Goal: Task Accomplishment & Management: Manage account settings

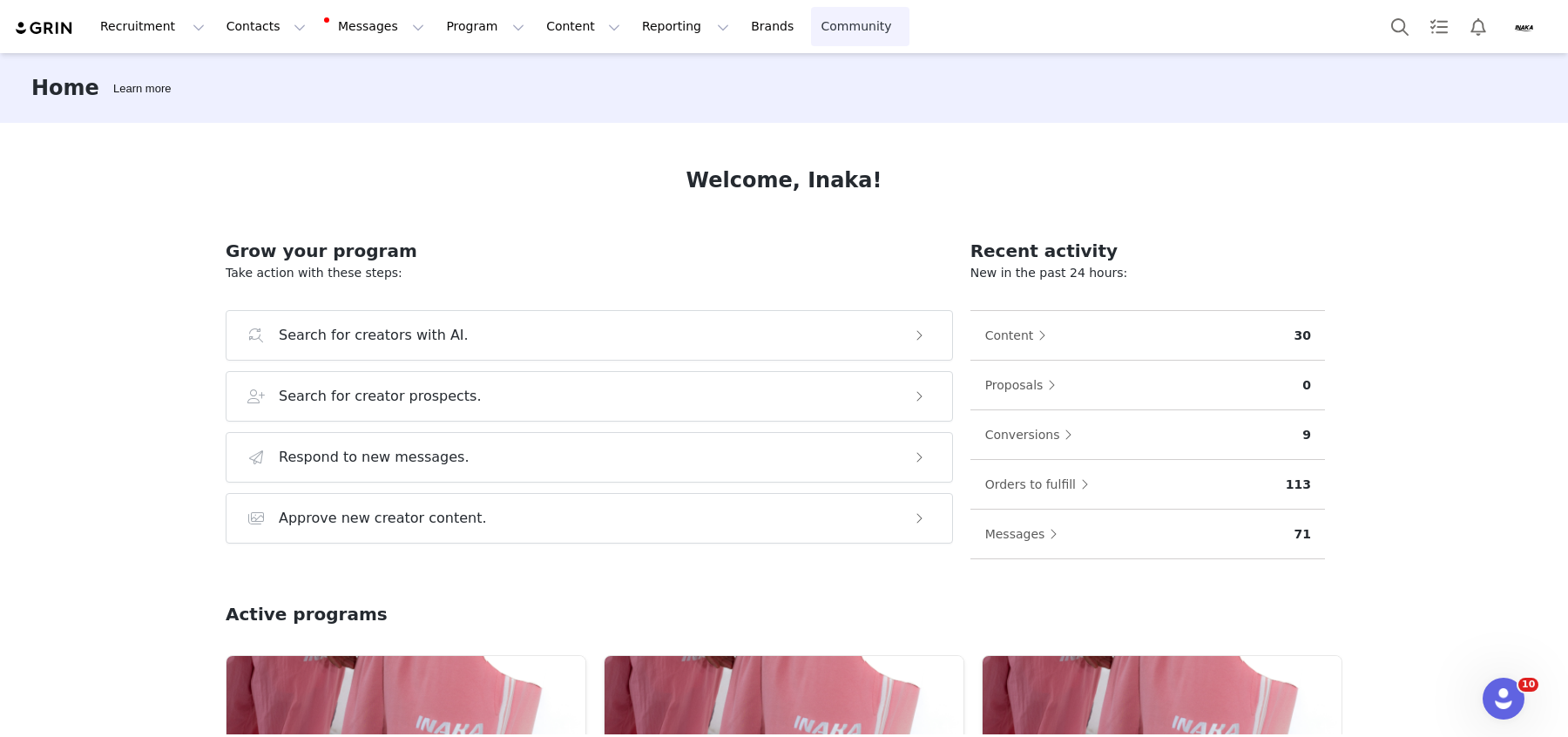
click at [811, 35] on link "Community Community" at bounding box center [861, 26] width 100 height 39
click at [1530, 32] on img "Profile" at bounding box center [1523, 27] width 28 height 28
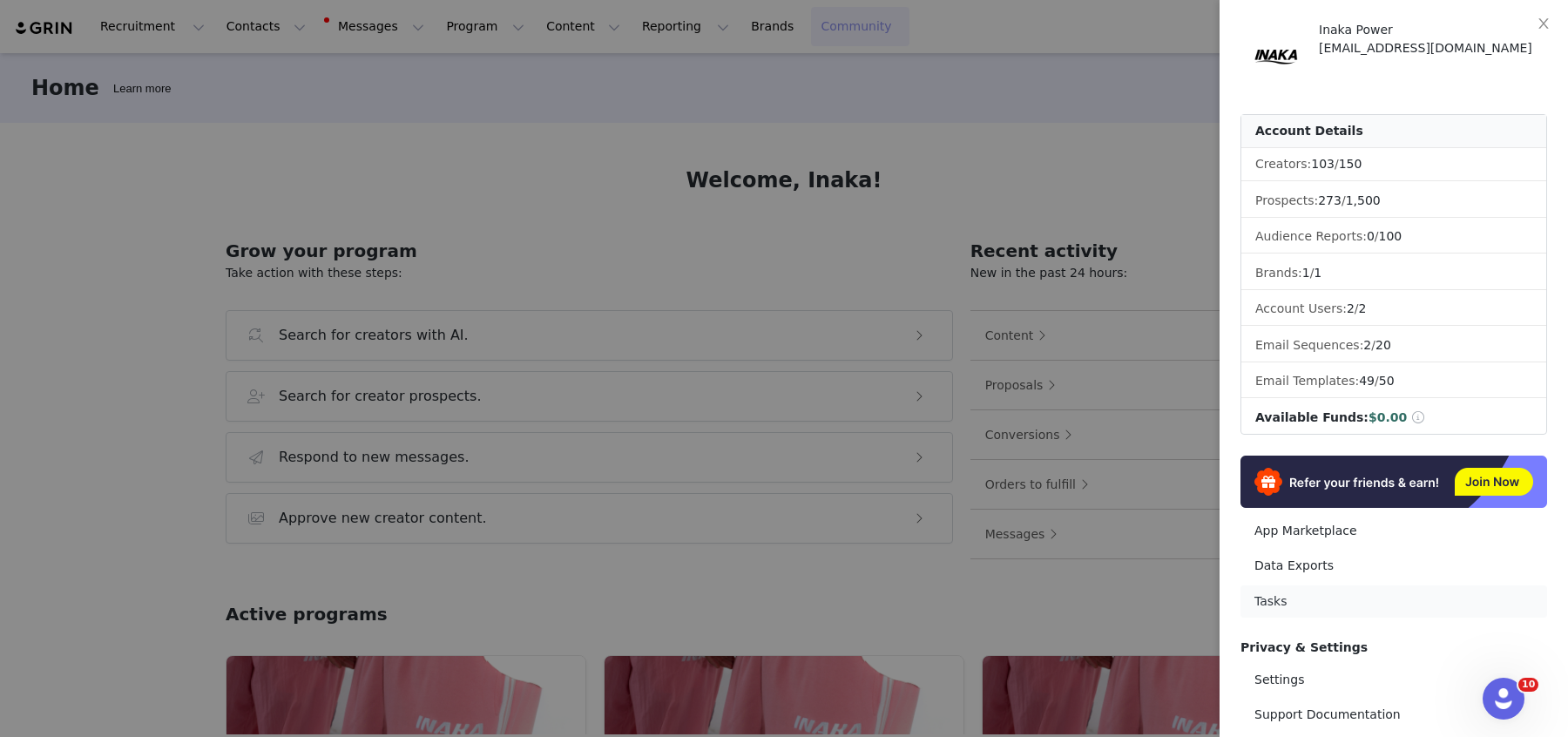
scroll to position [114, 0]
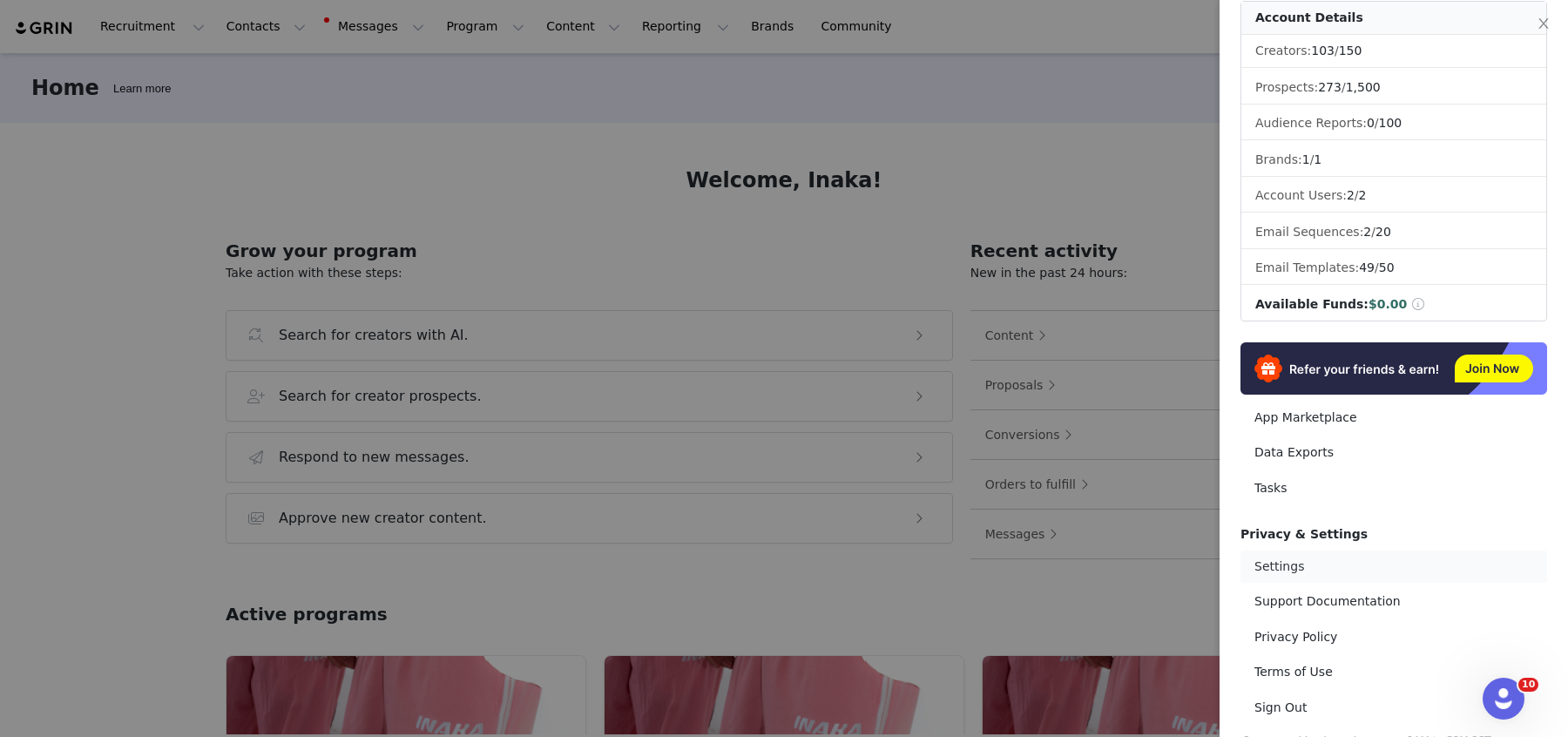
click at [1322, 550] on link "Settings" at bounding box center [1393, 566] width 307 height 32
select select "America/[GEOGRAPHIC_DATA]"
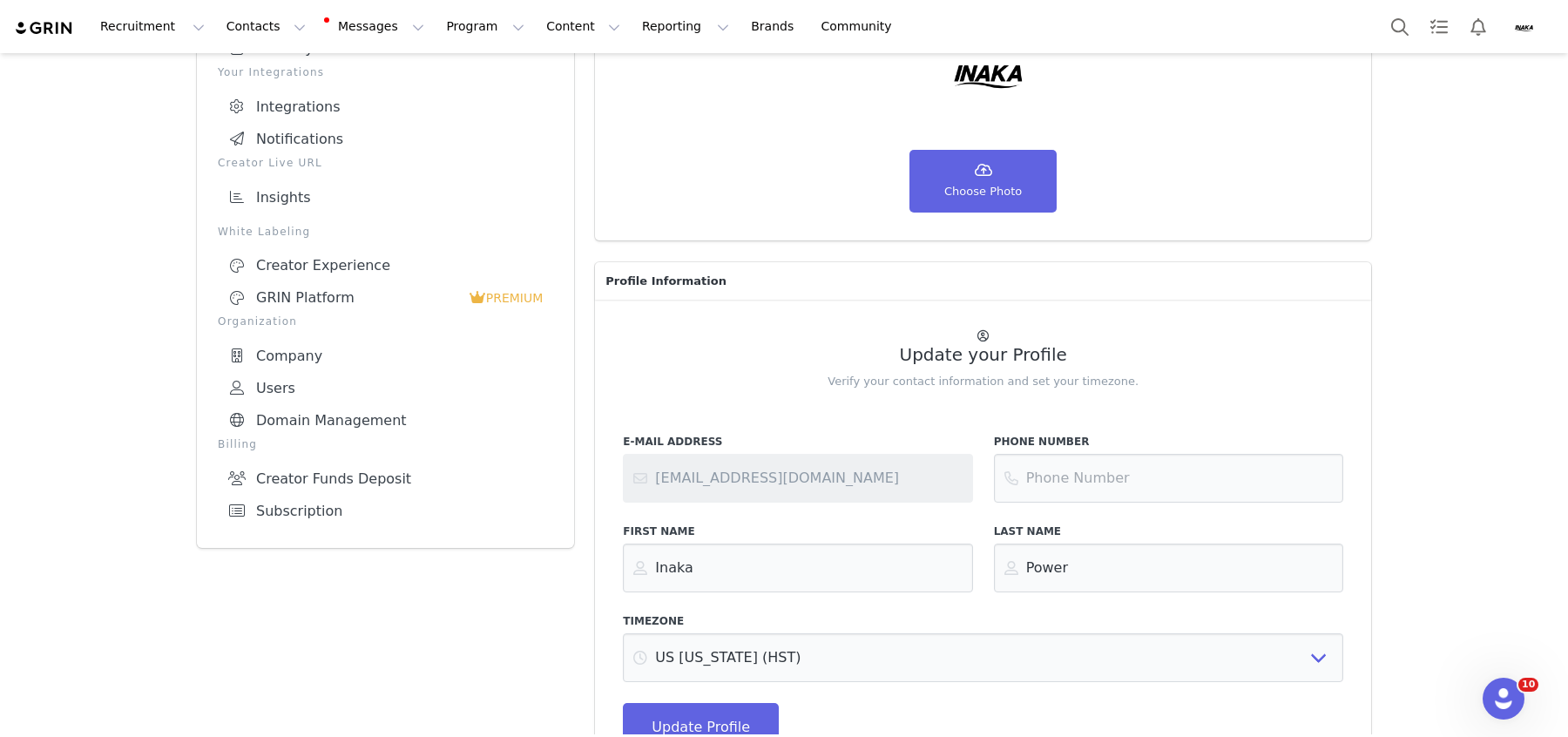
scroll to position [181, 0]
click at [632, 31] on button "Reporting Reporting" at bounding box center [685, 26] width 108 height 39
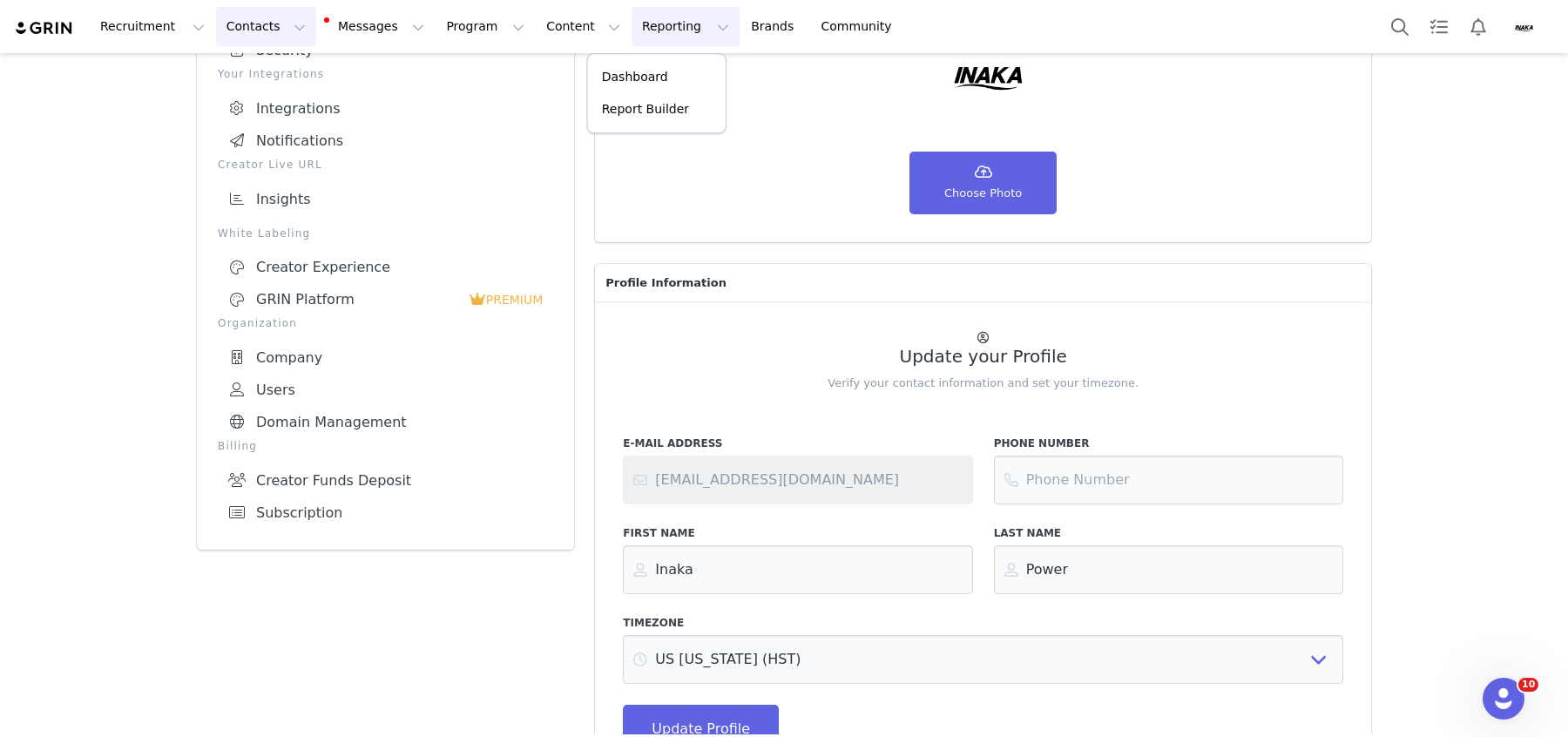
click at [230, 40] on button "Contacts Contacts" at bounding box center [266, 26] width 100 height 39
click at [741, 35] on link "Brands Brands" at bounding box center [775, 26] width 69 height 39
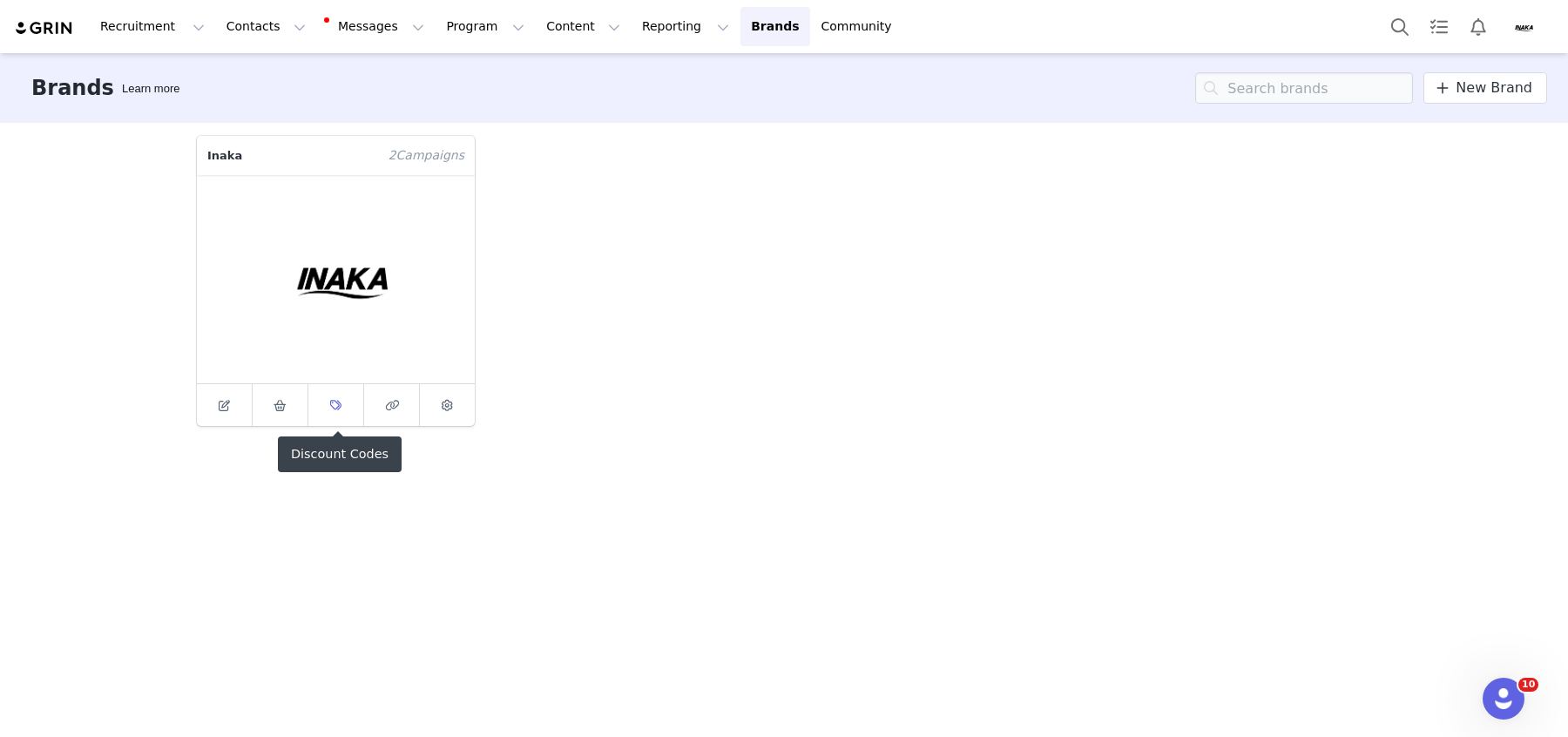
click at [331, 403] on icon at bounding box center [336, 406] width 11 height 11
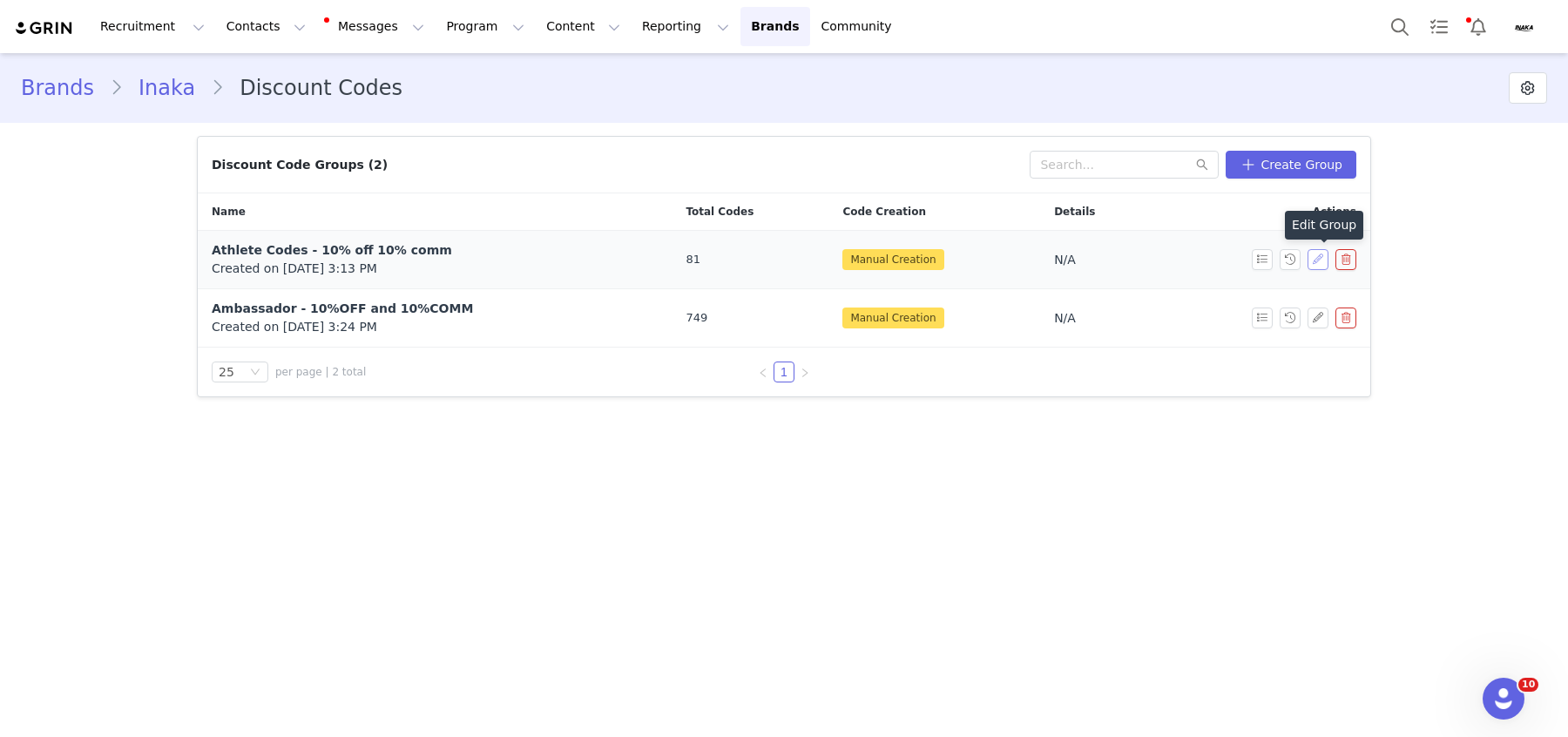
click at [1324, 267] on button "button" at bounding box center [1318, 259] width 21 height 21
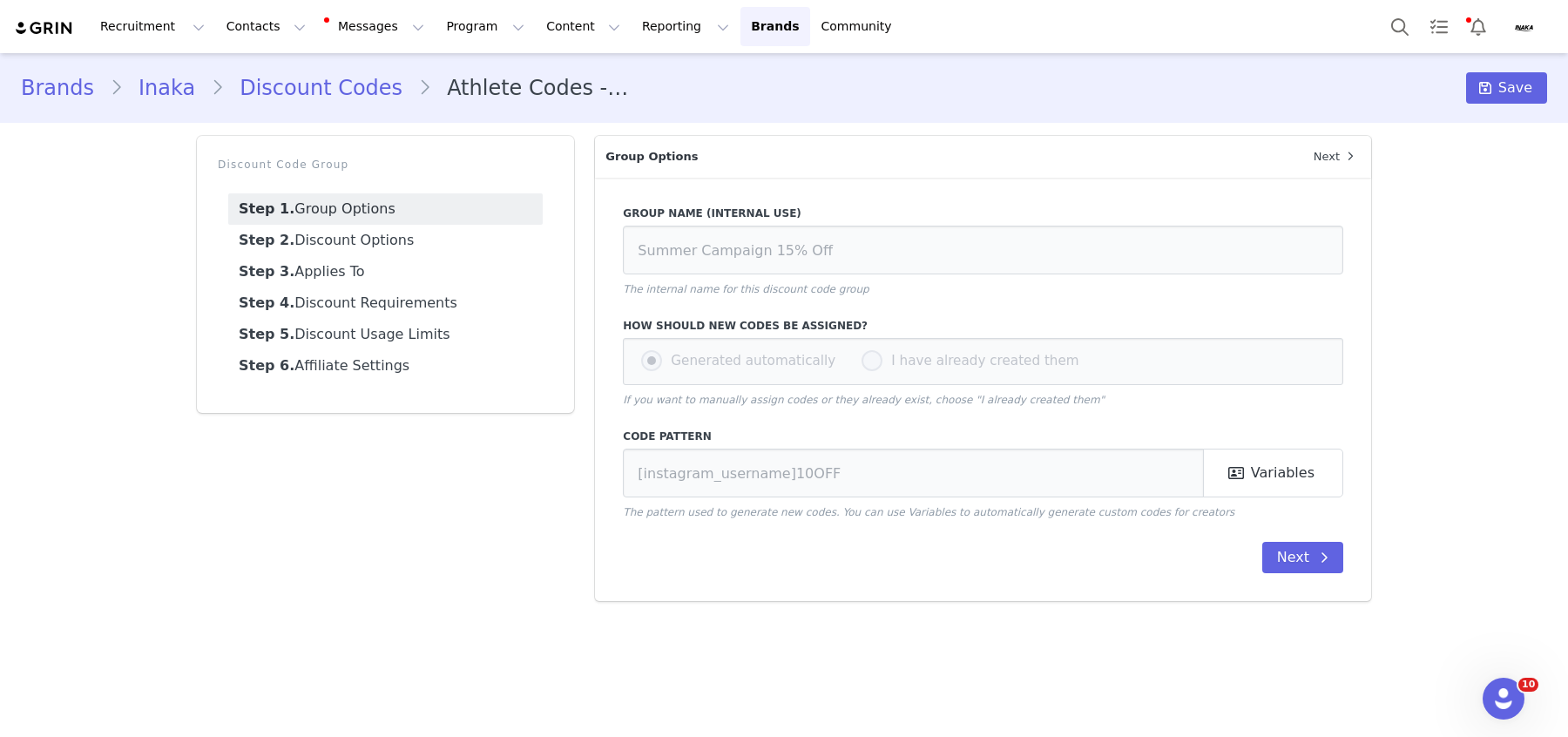
type input "Athlete Codes - 10% off 10% comm"
radio input "false"
radio input "true"
type input "[first_name]"
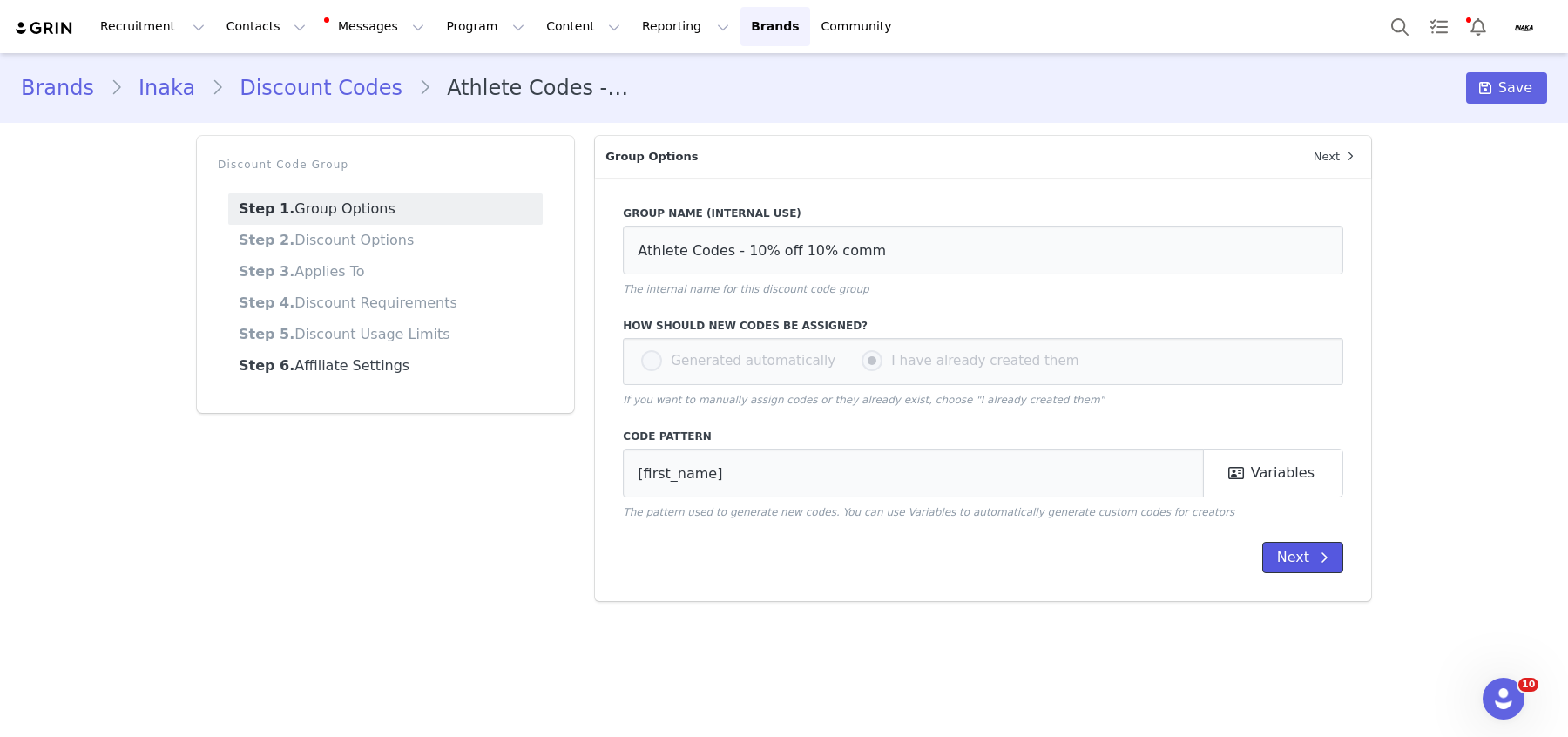
click at [1311, 556] on button "Next" at bounding box center [1302, 557] width 81 height 31
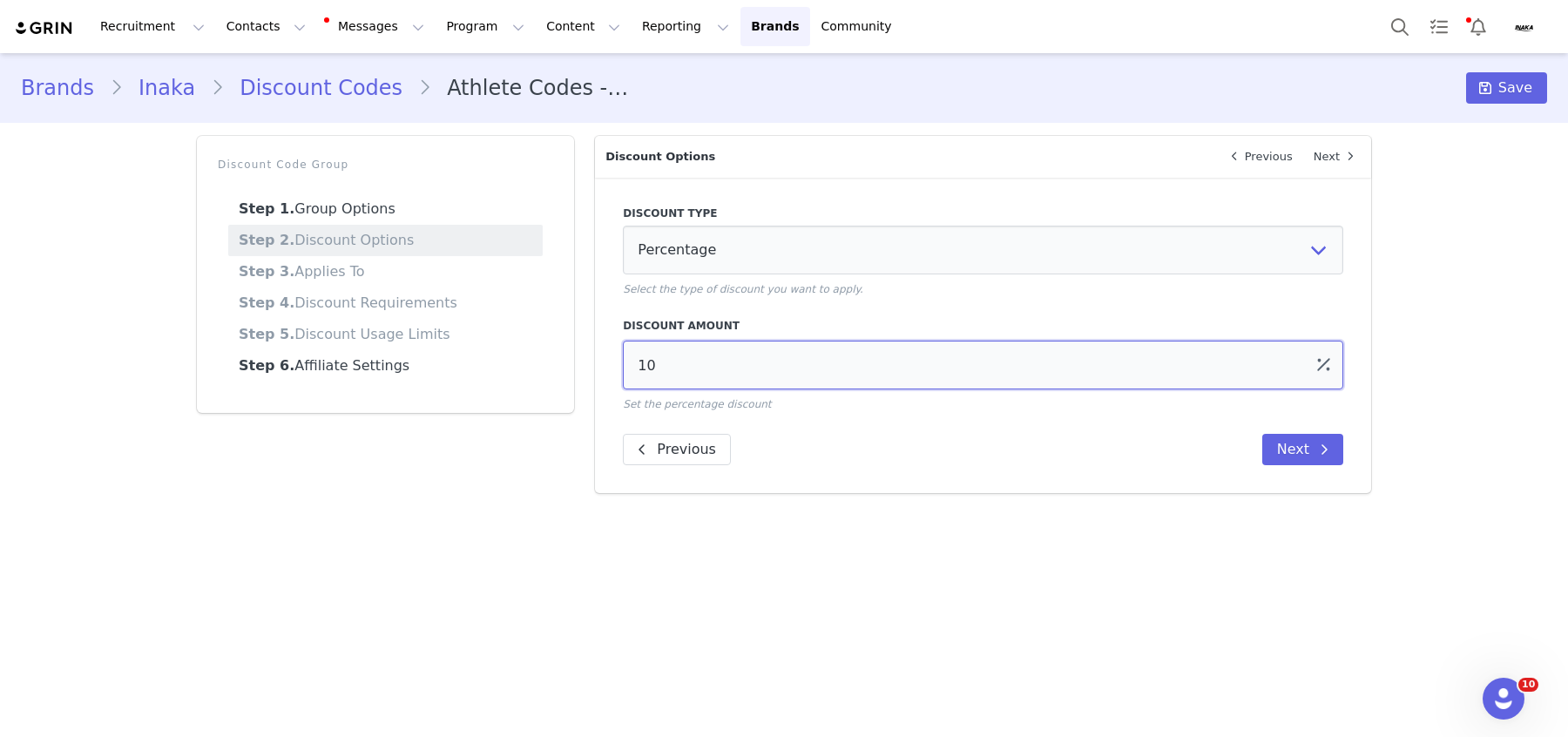
click at [1033, 363] on input "10" at bounding box center [982, 365] width 720 height 49
click at [1295, 438] on button "Next" at bounding box center [1302, 449] width 81 height 31
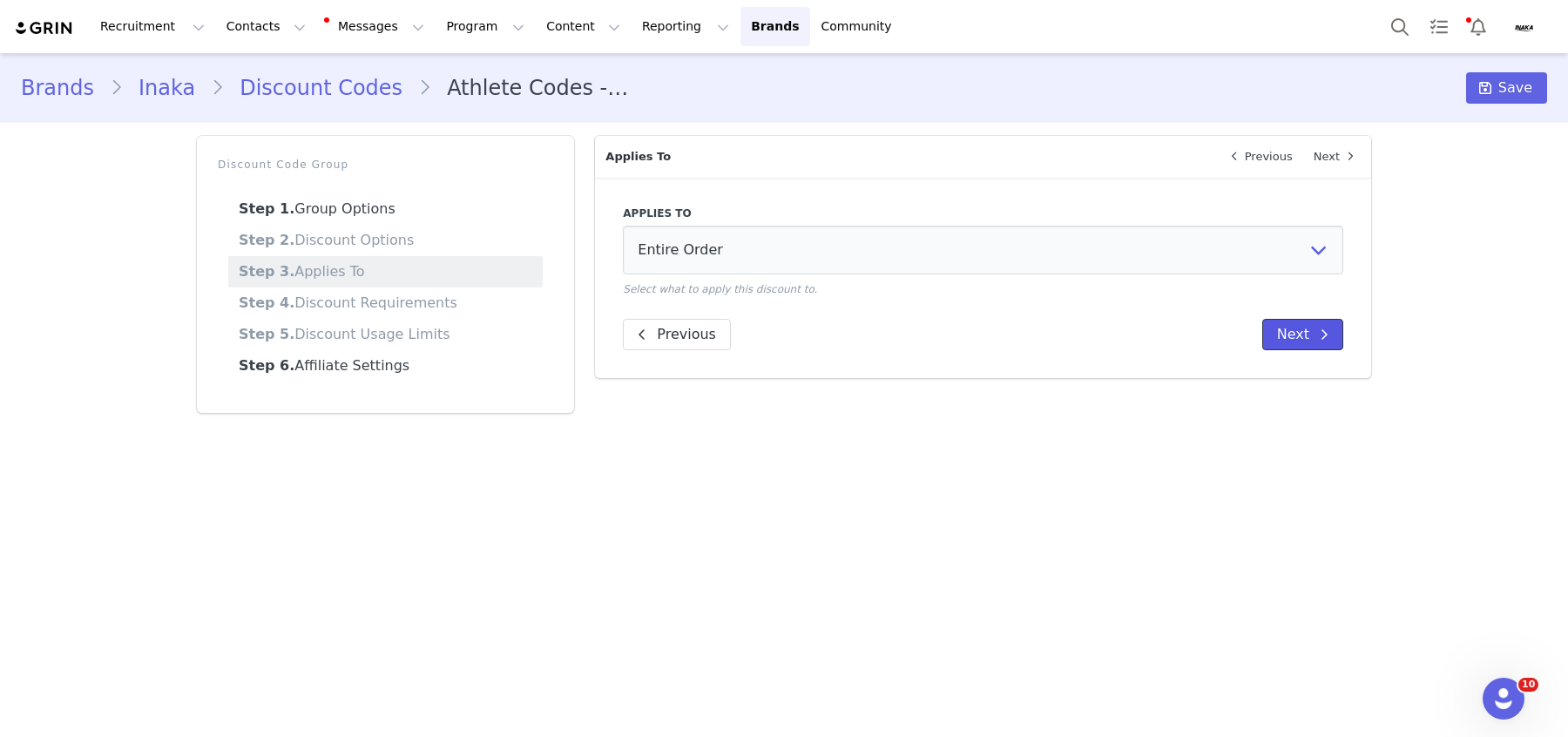
click at [1303, 330] on button "Next" at bounding box center [1302, 334] width 81 height 31
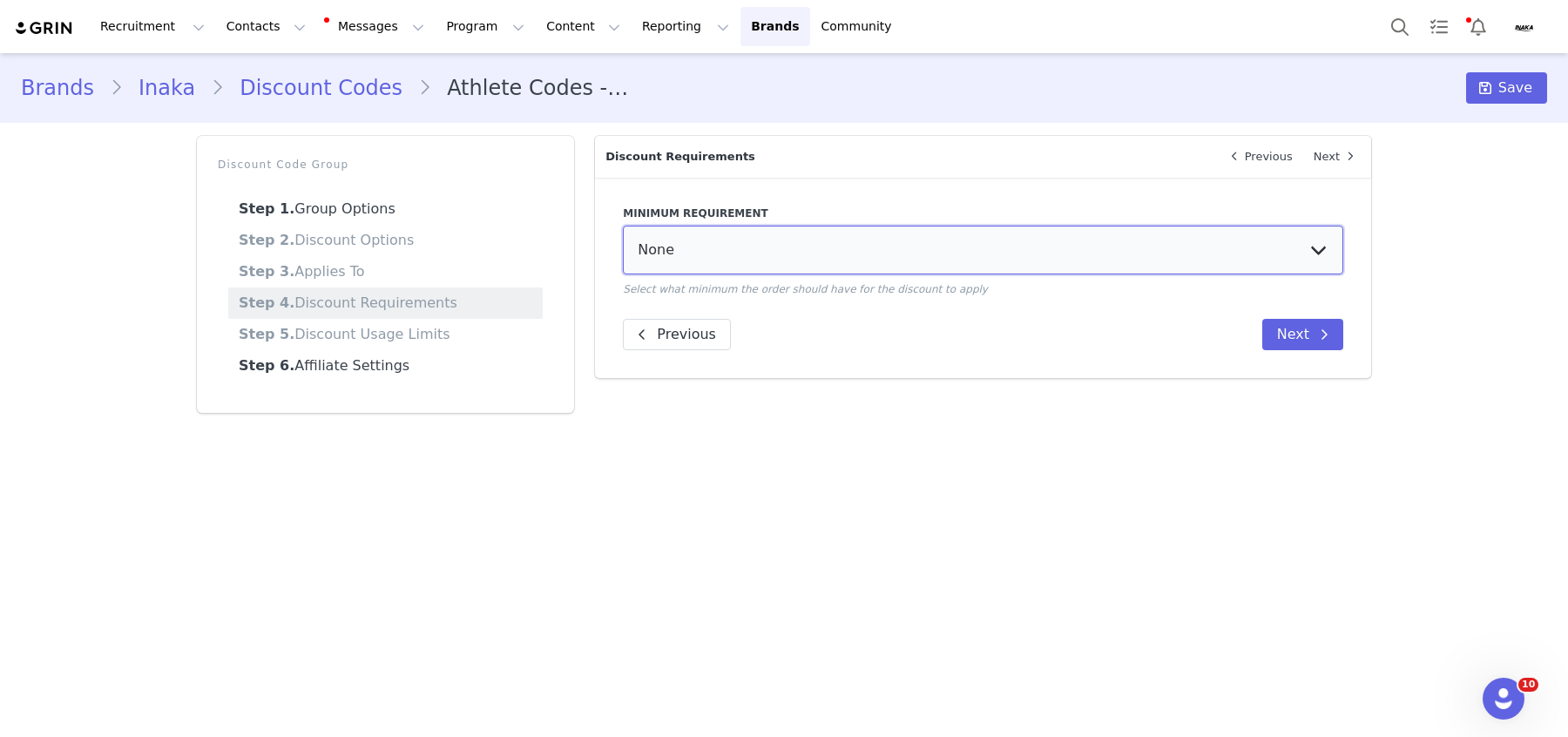
click at [1093, 258] on select "None Minimum purchase amount Minimum quantity of items" at bounding box center [982, 250] width 720 height 49
click at [1314, 345] on button "Next" at bounding box center [1302, 334] width 81 height 31
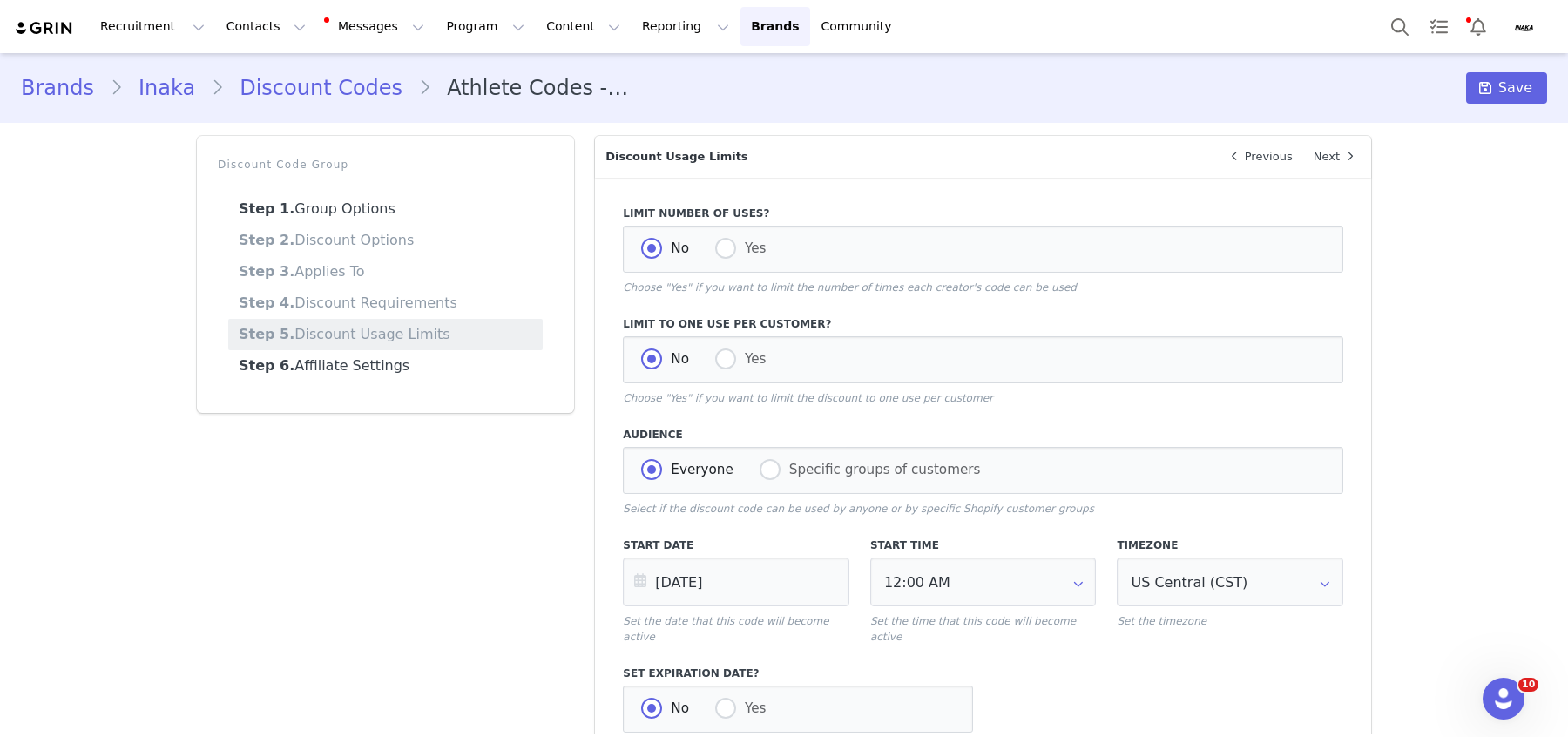
scroll to position [132, 0]
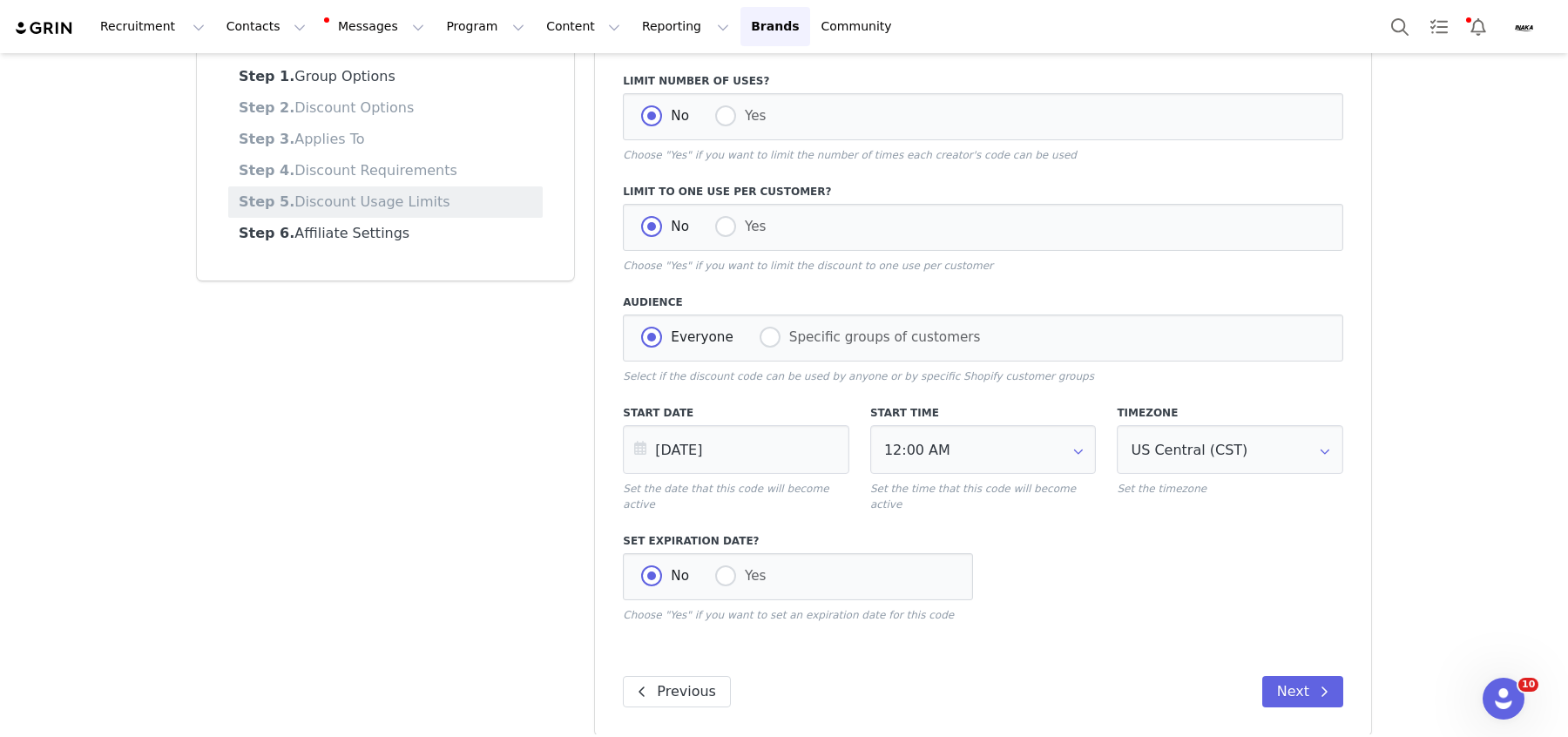
click at [1299, 696] on div "Limit Number of Uses? No Yes Choose "Yes" if you want to limit the number of ti…" at bounding box center [983, 390] width 776 height 690
click at [1295, 678] on button "Next" at bounding box center [1302, 691] width 81 height 31
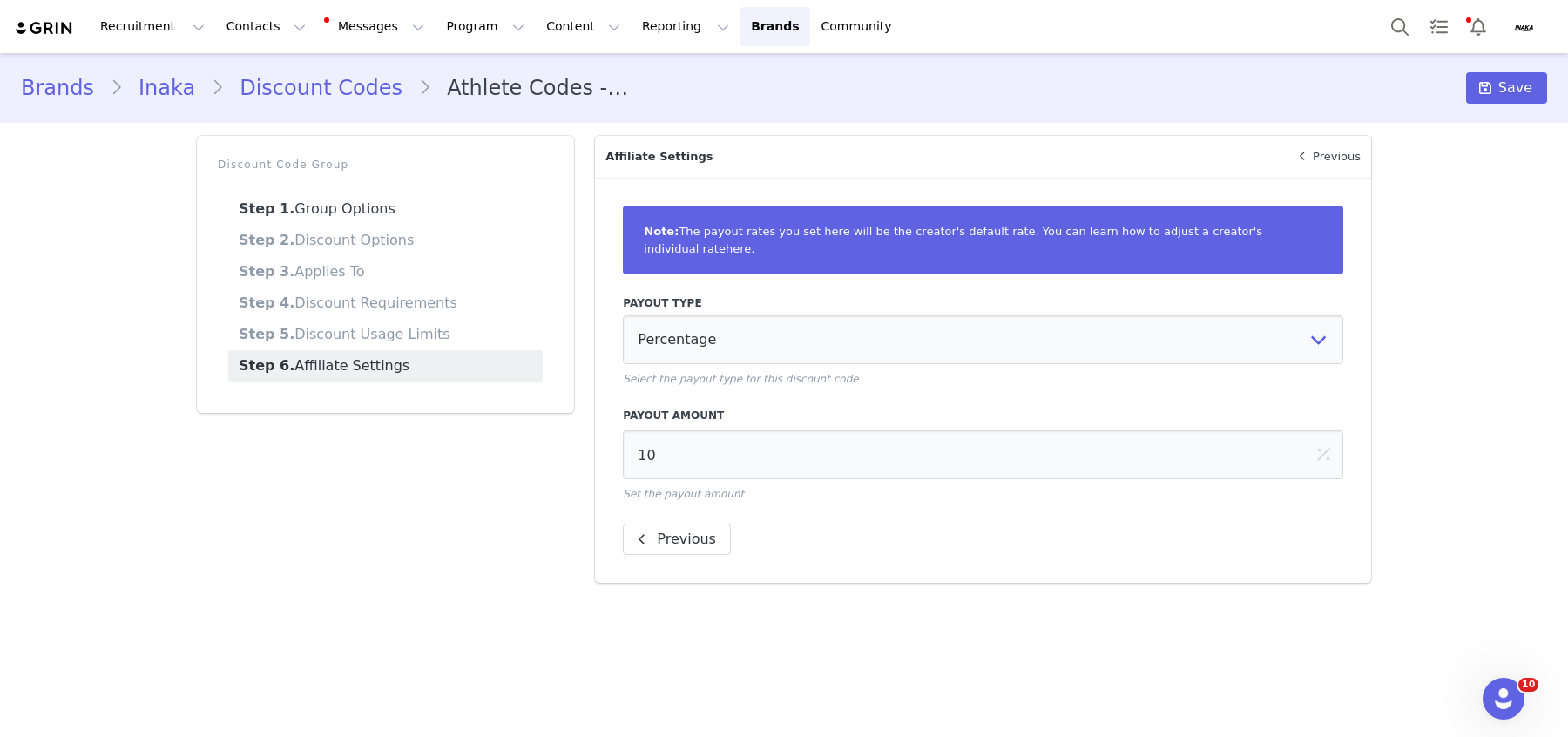
scroll to position [0, 0]
click at [950, 479] on div "Payout Amount 10 Set the payout amount" at bounding box center [982, 454] width 720 height 94
click at [937, 434] on input "10" at bounding box center [982, 454] width 720 height 49
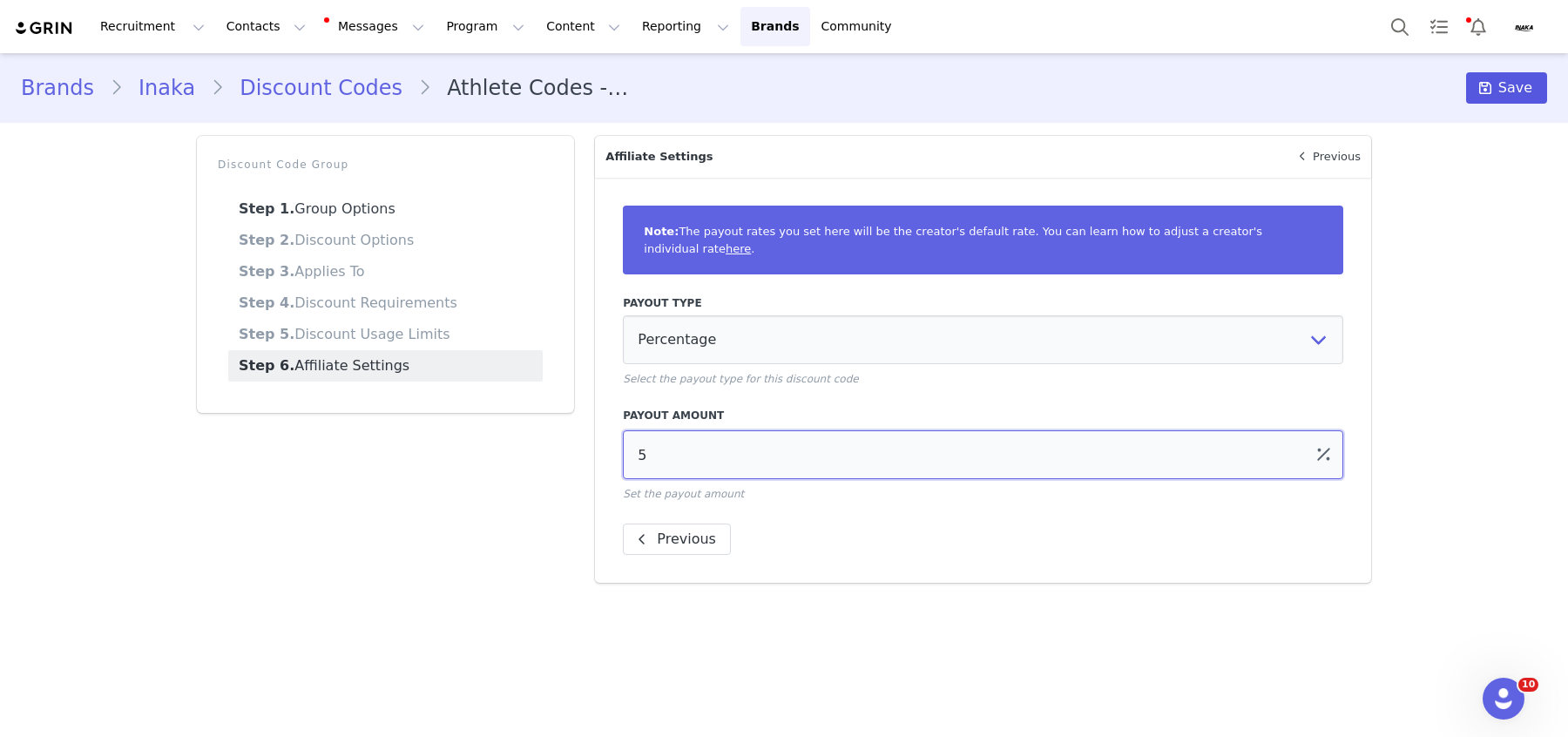
type input "5"
click at [1508, 100] on button "Save" at bounding box center [1507, 87] width 81 height 31
